Goal: Transaction & Acquisition: Purchase product/service

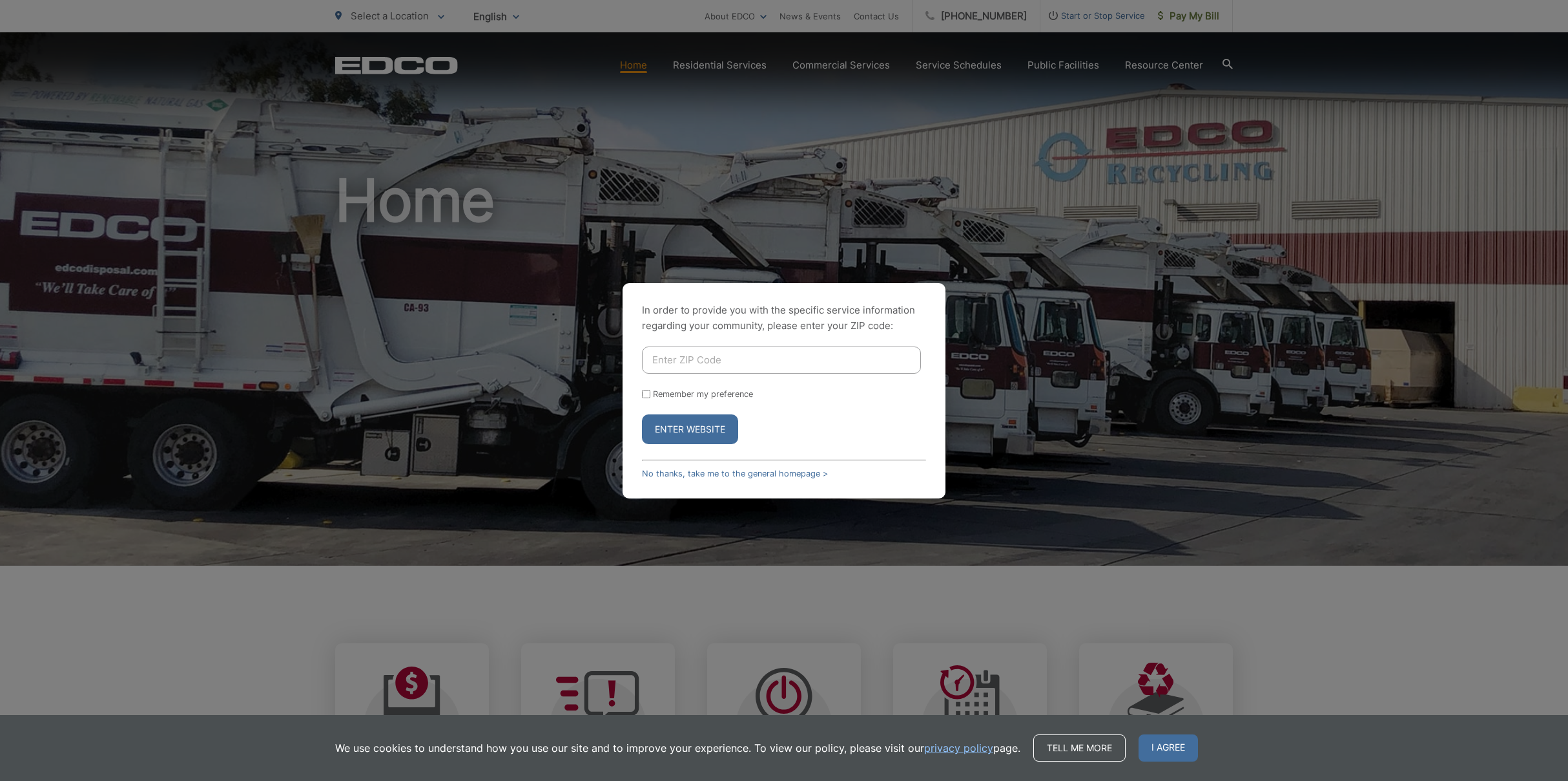
click at [803, 359] on input "Enter ZIP Code" at bounding box center [781, 360] width 279 height 27
type input "92078"
click at [722, 429] on button "Enter Website" at bounding box center [690, 429] width 96 height 29
click at [677, 425] on button "Enter Website" at bounding box center [690, 436] width 96 height 29
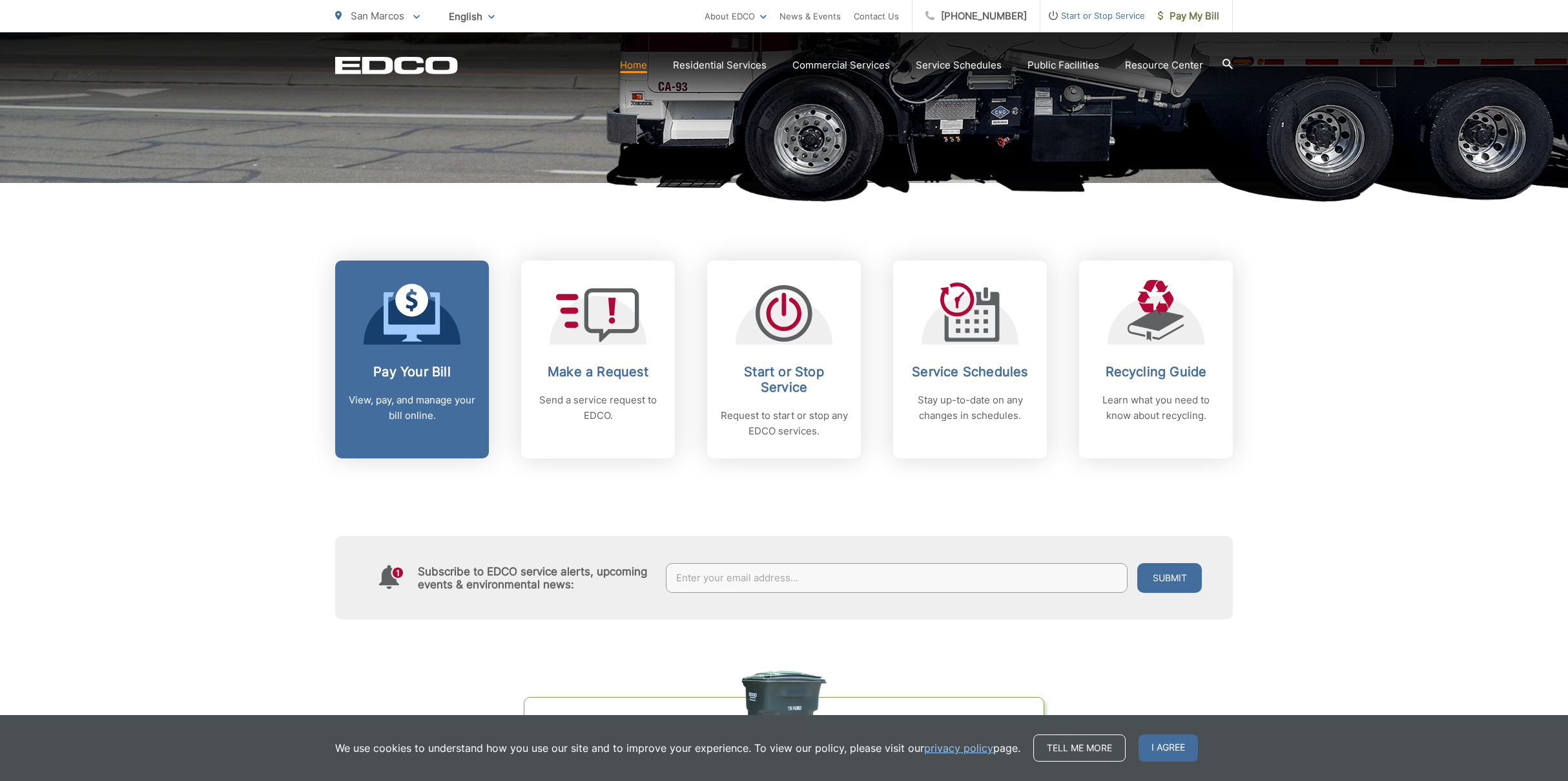
scroll to position [385, 0]
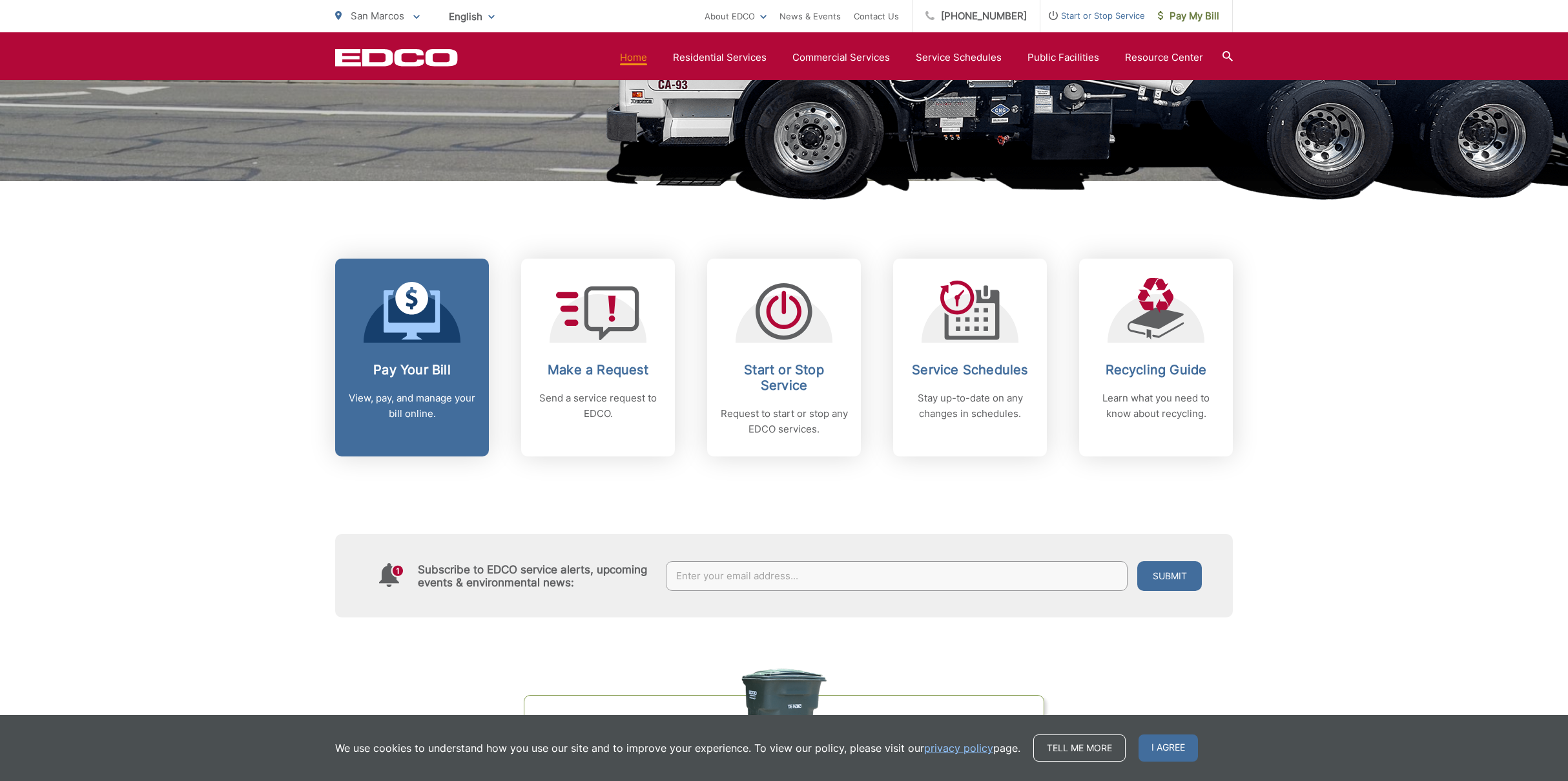
click at [377, 337] on div at bounding box center [412, 310] width 97 height 64
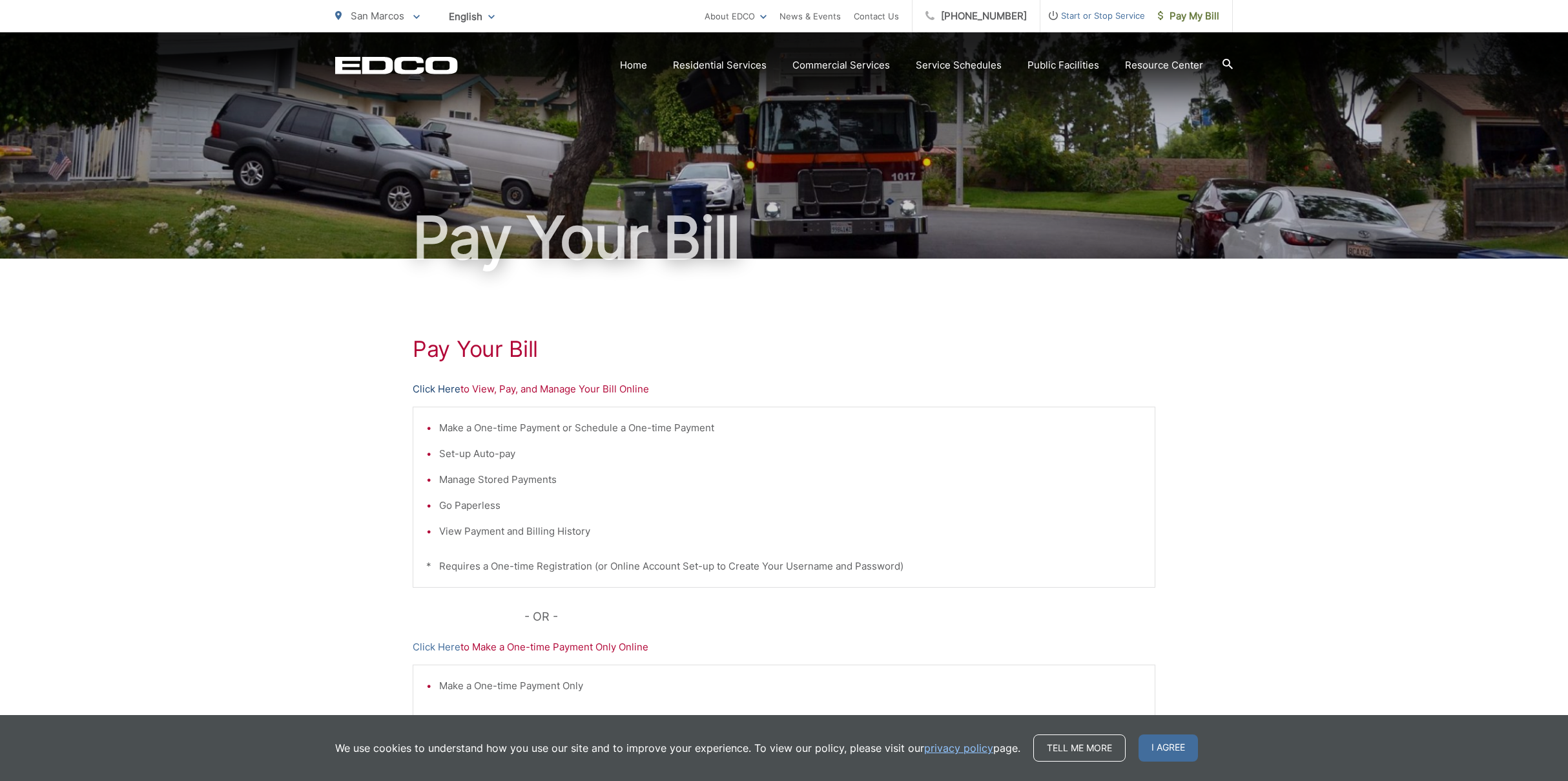
click at [424, 388] on link "Click Here" at bounding box center [437, 389] width 48 height 16
